Goal: Task Accomplishment & Management: Use online tool/utility

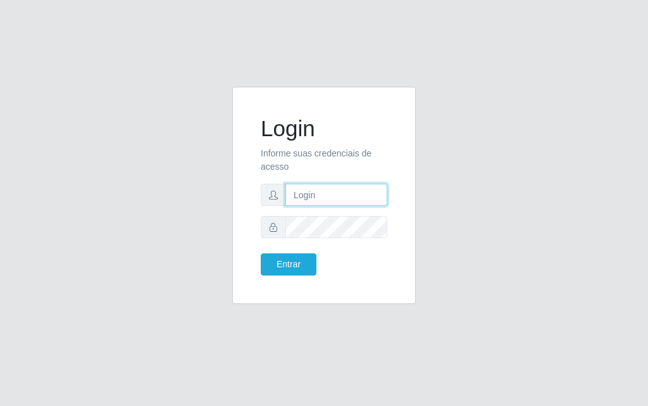
click at [346, 203] on input "text" at bounding box center [336, 195] width 102 height 22
click at [348, 195] on input "text" at bounding box center [336, 195] width 102 height 22
type input "[PERSON_NAME]"
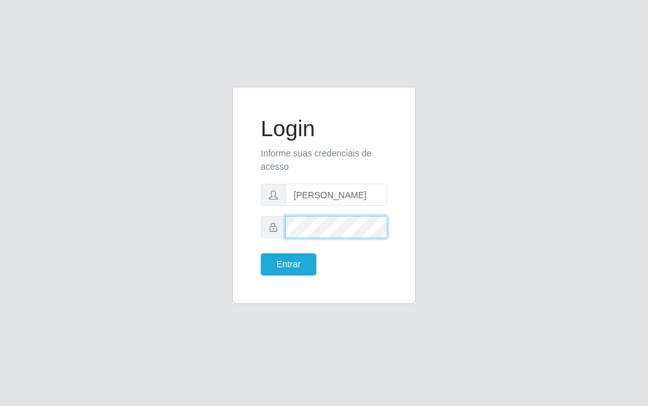
click at [261, 253] on button "Entrar" at bounding box center [289, 264] width 56 height 22
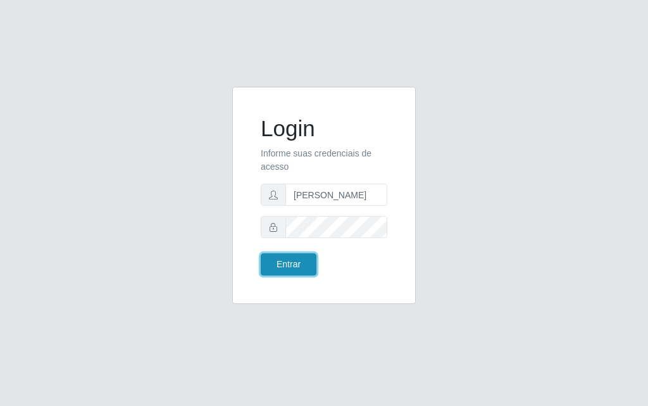
click at [294, 265] on button "Entrar" at bounding box center [289, 264] width 56 height 22
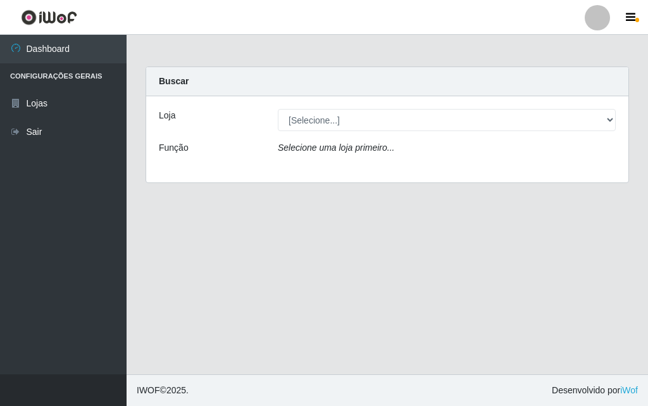
click at [598, 105] on div "Loja [Selecione...] Divino Fogão Função Selecione uma loja primeiro..." at bounding box center [387, 139] width 482 height 86
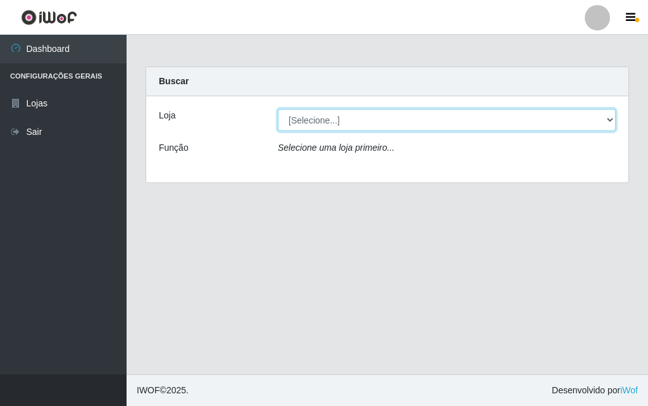
click at [585, 120] on select "[Selecione...] Divino Fogão" at bounding box center [447, 120] width 338 height 22
select select "499"
click at [278, 109] on select "[Selecione...] Divino Fogão" at bounding box center [447, 120] width 338 height 22
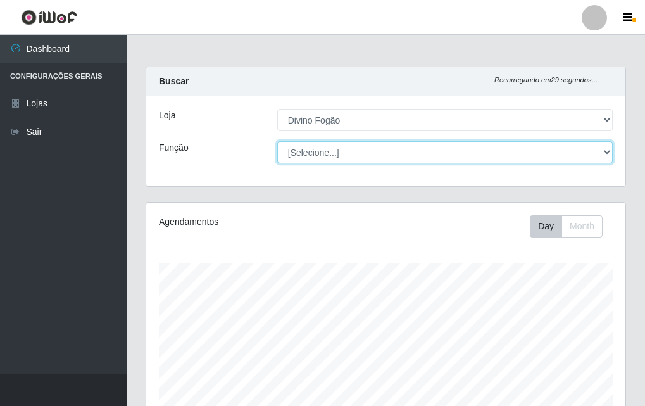
click at [447, 155] on select "[Selecione...] ASG ASG + ASG ++ Auxiliar de Cozinha Auxiliar de Cozinha + Auxil…" at bounding box center [444, 152] width 335 height 22
click at [277, 141] on select "[Selecione...] ASG ASG + ASG ++ Auxiliar de Cozinha Auxiliar de Cozinha + Auxil…" at bounding box center [444, 152] width 335 height 22
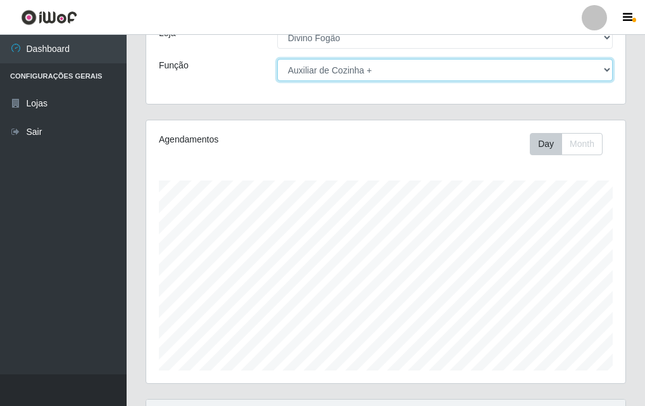
scroll to position [80, 0]
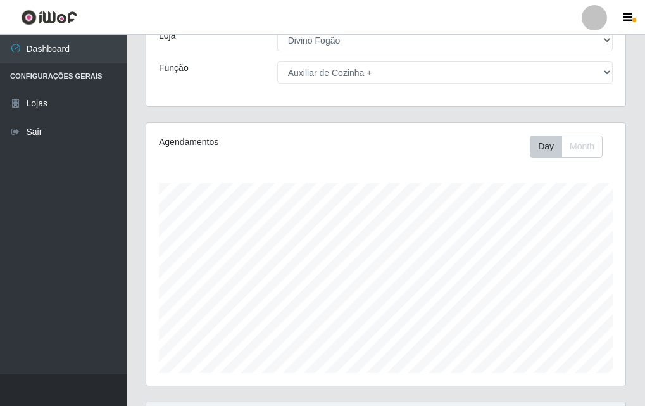
click at [517, 61] on div "Loja [Selecione...] Divino Fogão Função [Selecione...] ASG ASG + ASG ++ Auxilia…" at bounding box center [385, 61] width 479 height 90
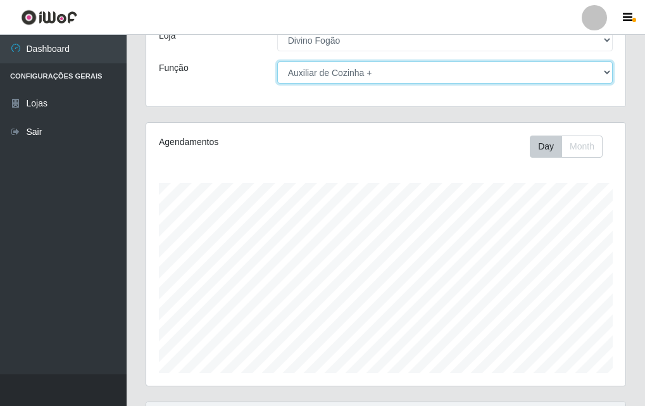
click at [490, 75] on select "[Selecione...] ASG ASG + ASG ++ Auxiliar de Cozinha Auxiliar de Cozinha + Auxil…" at bounding box center [444, 72] width 335 height 22
select select "9"
click at [277, 61] on select "[Selecione...] ASG ASG + ASG ++ Auxiliar de Cozinha Auxiliar de Cozinha + Auxil…" at bounding box center [444, 72] width 335 height 22
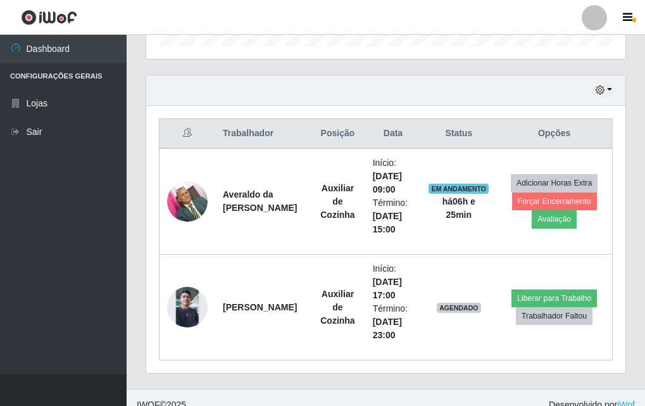
scroll to position [408, 0]
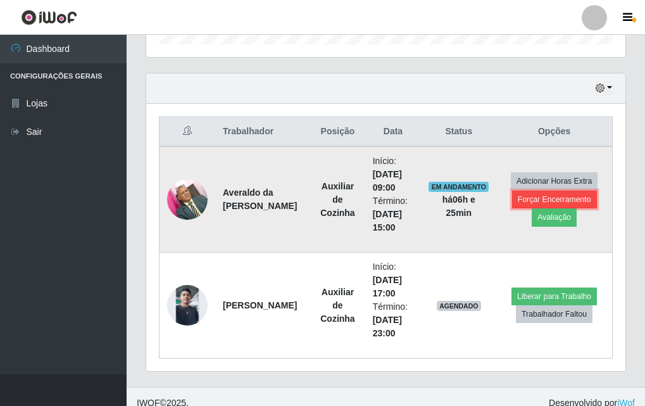
click at [549, 198] on button "Forçar Encerramento" at bounding box center [554, 200] width 85 height 18
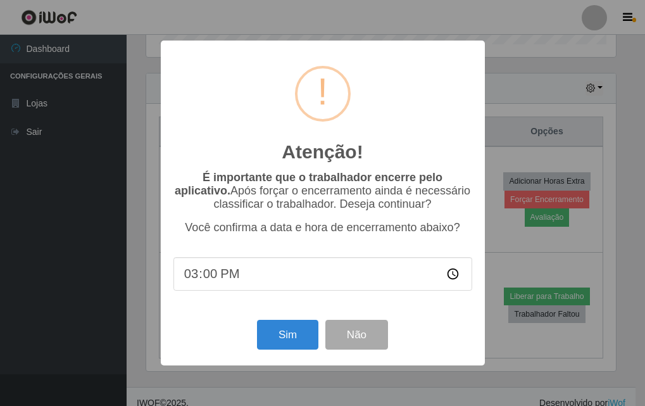
scroll to position [263, 473]
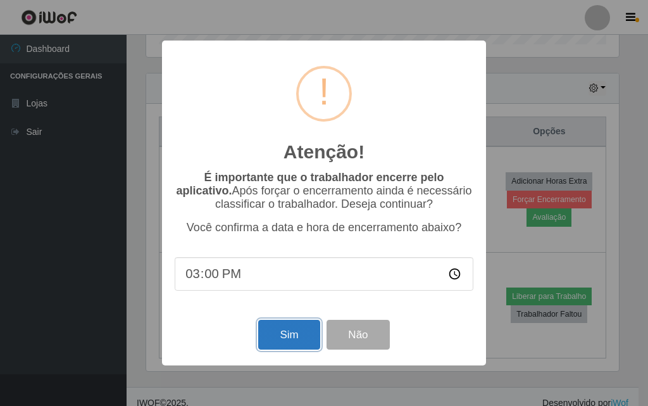
click at [284, 341] on button "Sim" at bounding box center [288, 335] width 61 height 30
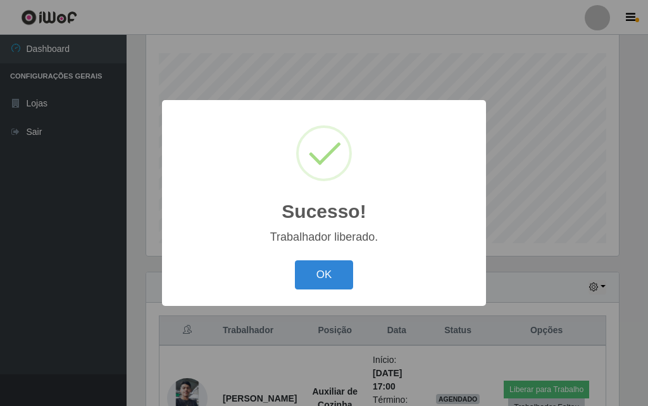
click at [431, 188] on div "Sucesso! ×" at bounding box center [324, 172] width 299 height 118
click at [412, 187] on div "Sucesso! ×" at bounding box center [324, 172] width 299 height 118
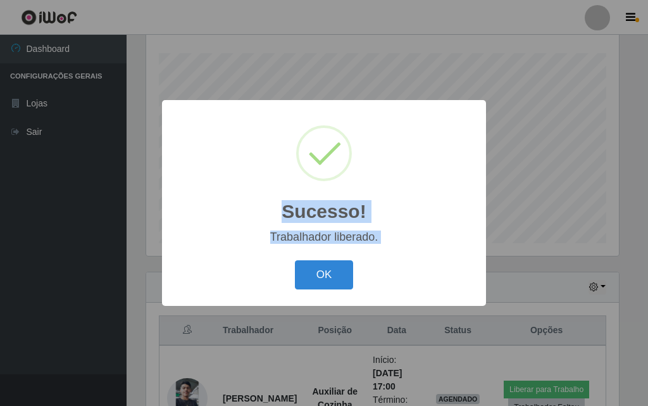
drag, startPoint x: 472, startPoint y: 142, endPoint x: 278, endPoint y: 268, distance: 231.0
click at [278, 268] on div "Sucesso! × Trabalhador liberado. OK Cancel" at bounding box center [324, 203] width 648 height 406
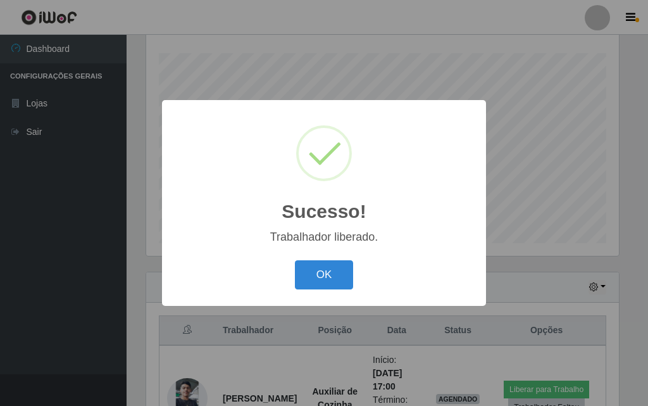
drag, startPoint x: 430, startPoint y: 306, endPoint x: 423, endPoint y: 308, distance: 6.6
click at [423, 308] on div "Sucesso! × Trabalhador liberado. OK Cancel" at bounding box center [324, 203] width 648 height 406
drag, startPoint x: 356, startPoint y: 313, endPoint x: 294, endPoint y: 303, distance: 62.9
click at [294, 303] on div "Sucesso! × Trabalhador liberado. OK Cancel" at bounding box center [324, 203] width 648 height 406
click at [363, 284] on div "OK Cancel" at bounding box center [324, 274] width 299 height 36
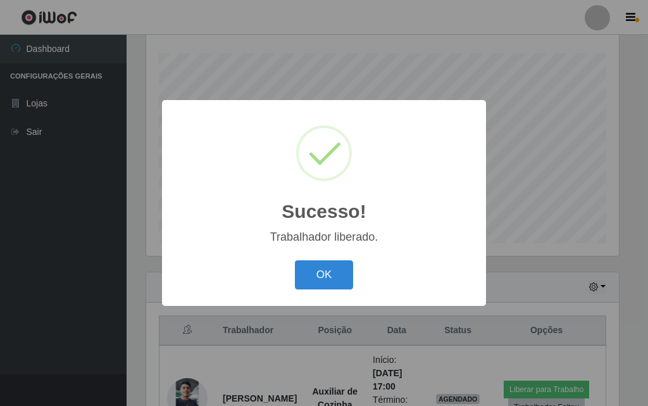
click at [375, 281] on div "OK Cancel" at bounding box center [324, 274] width 299 height 36
click at [390, 278] on div "OK Cancel" at bounding box center [324, 274] width 299 height 36
drag, startPoint x: 405, startPoint y: 276, endPoint x: 377, endPoint y: 316, distance: 49.0
click at [377, 316] on div "Sucesso! × Trabalhador liberado. OK Cancel" at bounding box center [324, 203] width 648 height 406
click at [282, 301] on div "Sucesso! × Trabalhador liberado. OK Cancel" at bounding box center [324, 202] width 324 height 205
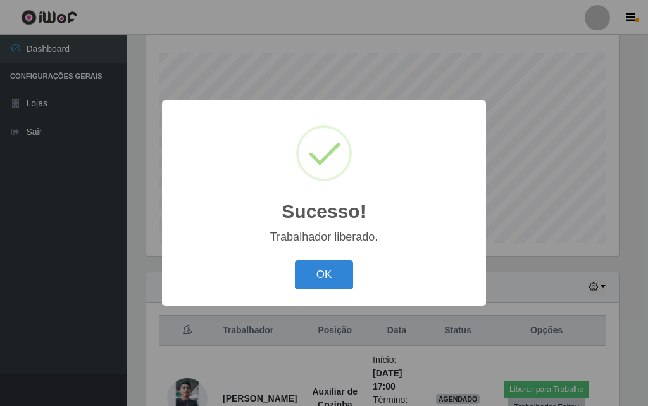
drag, startPoint x: 263, startPoint y: 294, endPoint x: 266, endPoint y: 277, distance: 17.3
click at [258, 283] on div "Sucesso! × Trabalhador liberado. OK Cancel" at bounding box center [324, 202] width 324 height 205
click at [266, 277] on div "OK Cancel" at bounding box center [324, 274] width 299 height 36
click at [268, 273] on div "OK Cancel" at bounding box center [324, 274] width 299 height 36
drag, startPoint x: 271, startPoint y: 270, endPoint x: 272, endPoint y: 259, distance: 10.8
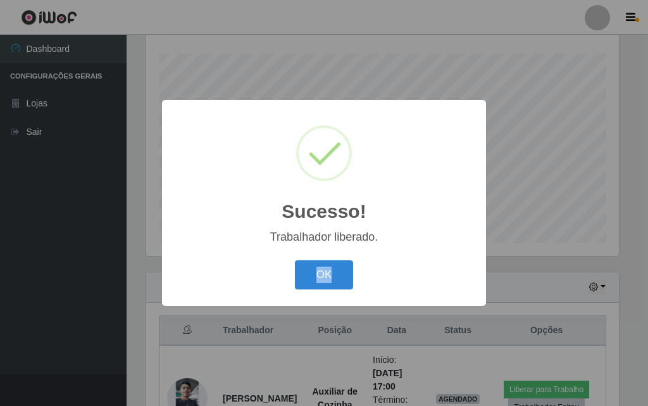
click at [273, 253] on div "Sucesso! × Trabalhador liberado. OK Cancel" at bounding box center [324, 202] width 324 height 205
click at [341, 282] on button "OK" at bounding box center [324, 275] width 59 height 30
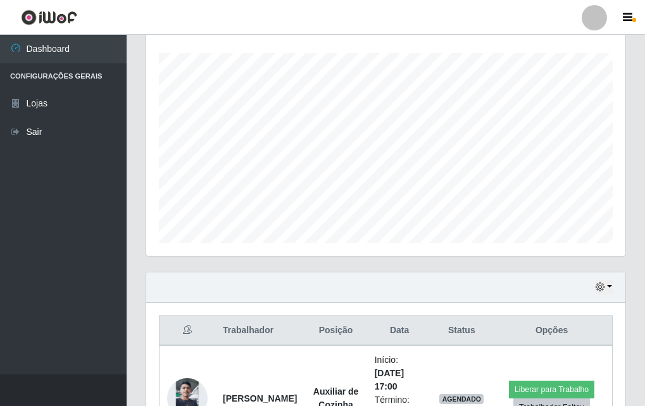
scroll to position [146, 0]
